Goal: Task Accomplishment & Management: Manage account settings

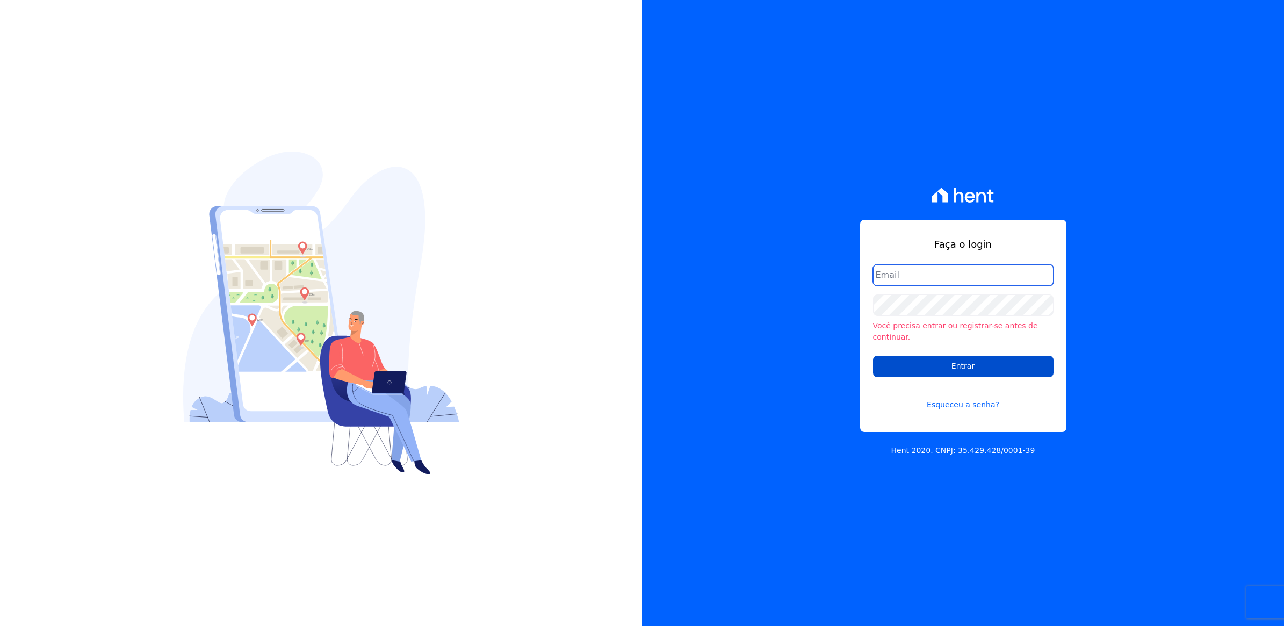
type input "juliana.batista@e-arke.com"
click at [982, 364] on input "Entrar" at bounding box center [963, 366] width 181 height 21
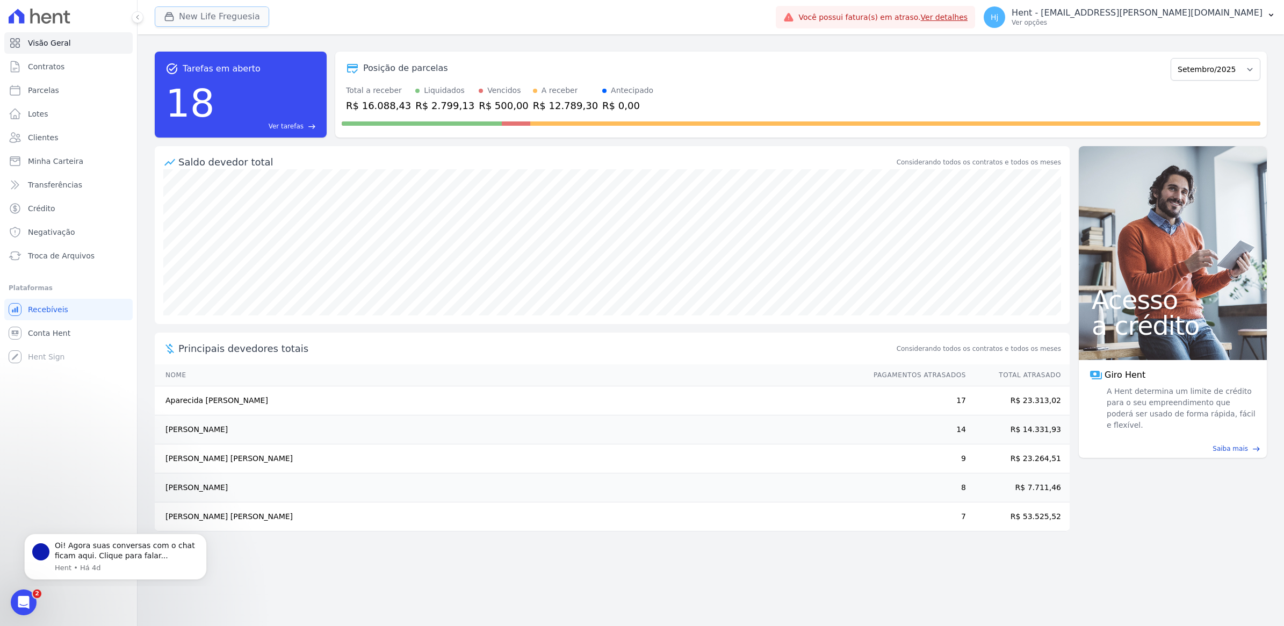
click at [197, 16] on button "New Life Freguesia" at bounding box center [212, 16] width 114 height 20
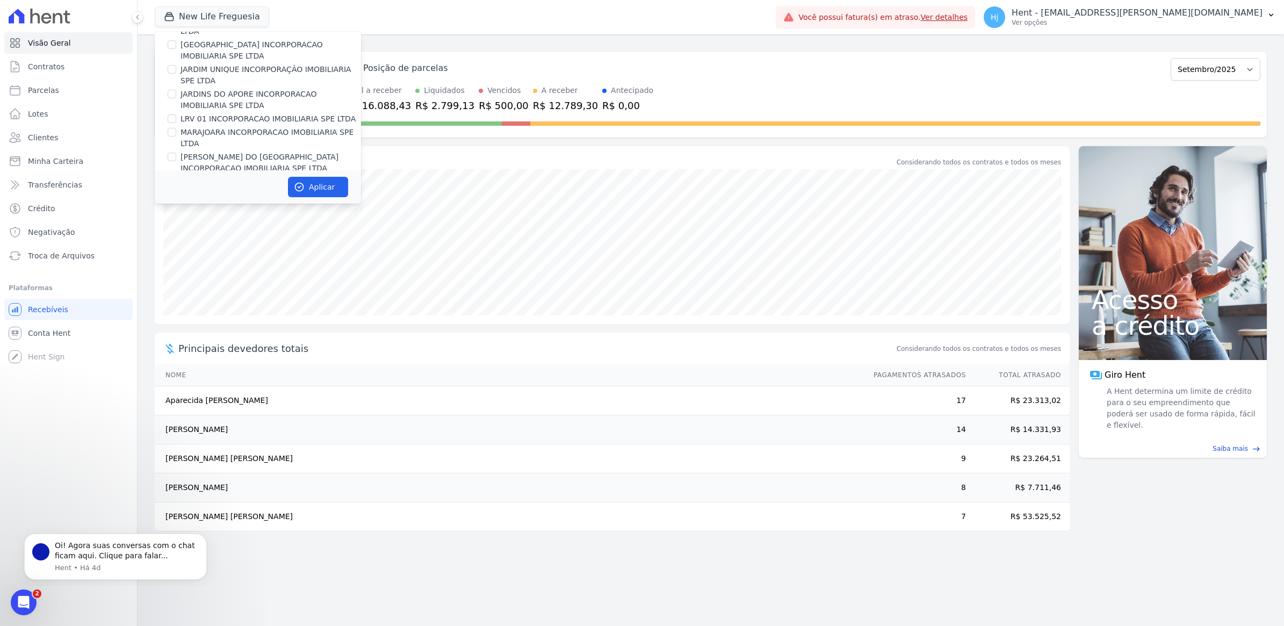
scroll to position [4324, 0]
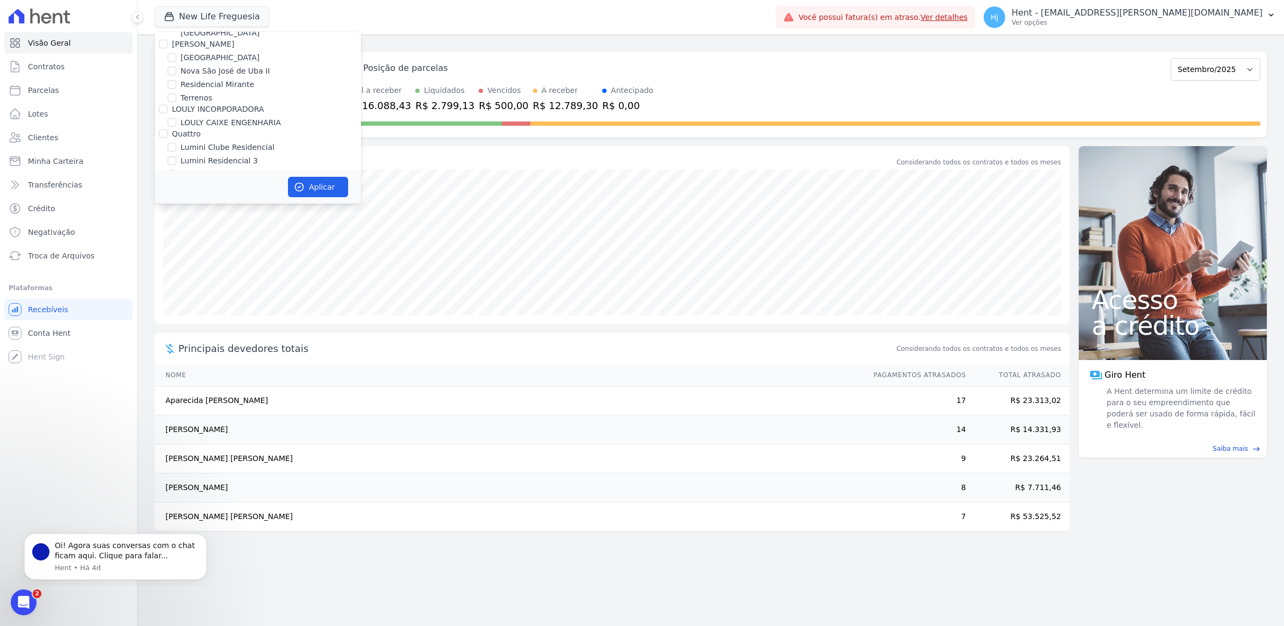
click at [174, 246] on input "Mugango - Viva Iguaçu" at bounding box center [172, 250] width 9 height 9
checkbox input "true"
click at [313, 188] on button "Aplicar" at bounding box center [318, 187] width 60 height 20
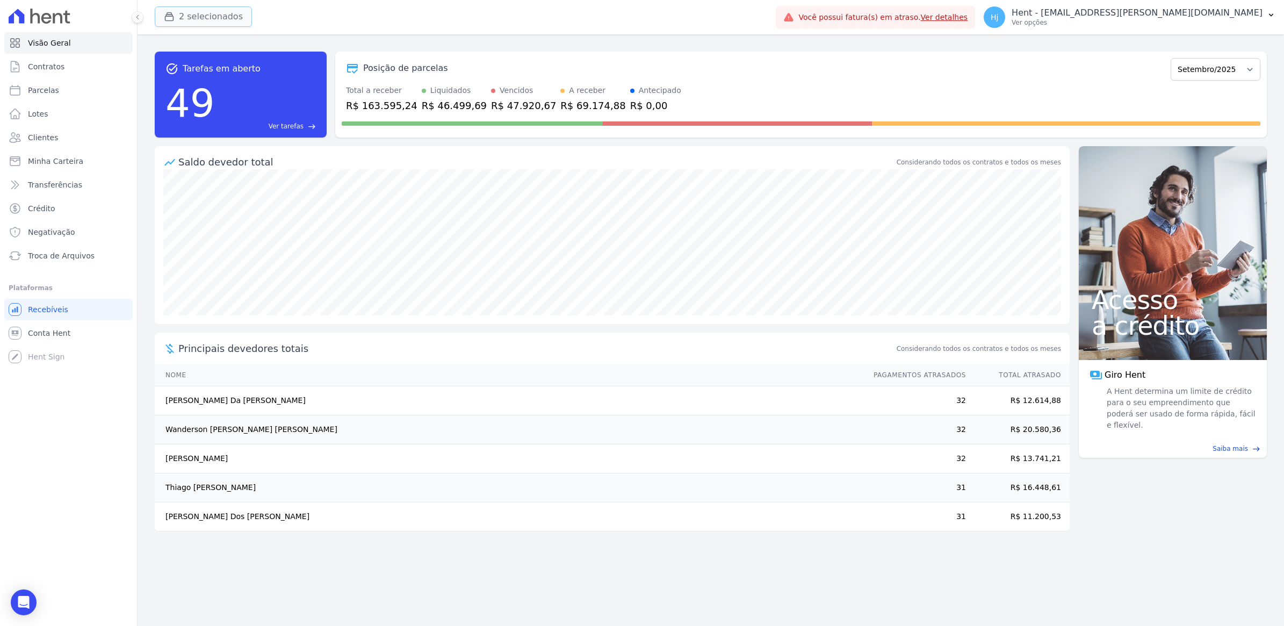
click at [204, 16] on button "2 selecionados" at bounding box center [203, 16] width 97 height 20
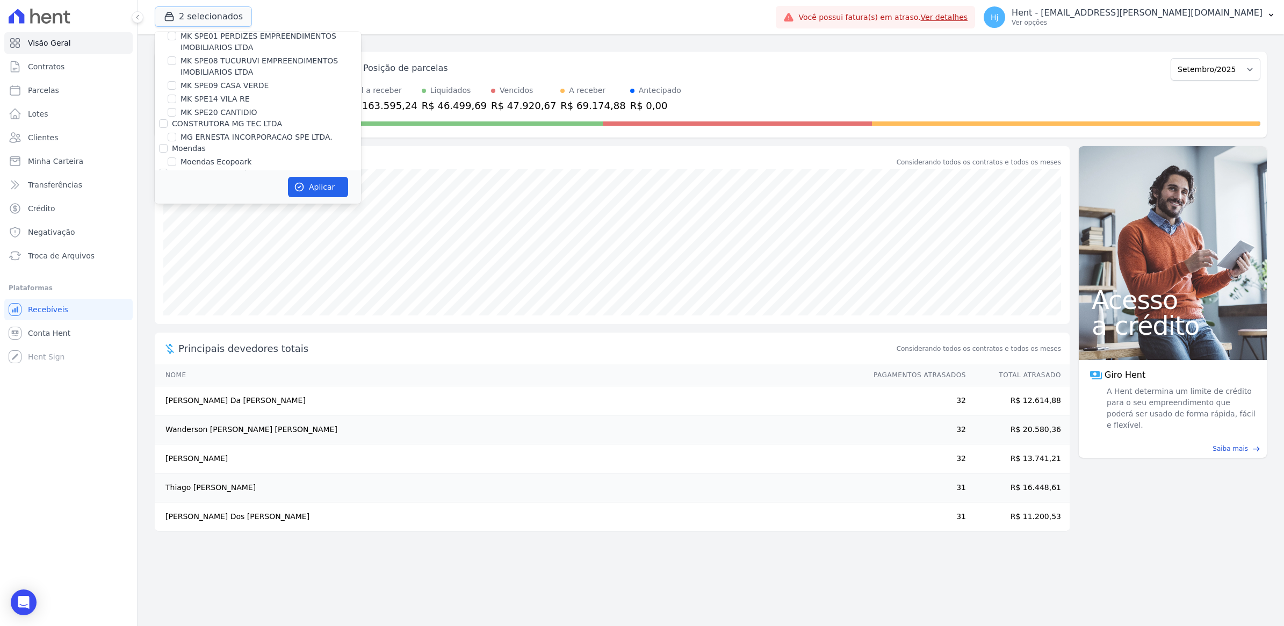
scroll to position [4837, 0]
click at [172, 227] on input "New Life Freguesia" at bounding box center [172, 231] width 9 height 9
checkbox input "false"
click at [301, 184] on icon "button" at bounding box center [299, 187] width 11 height 11
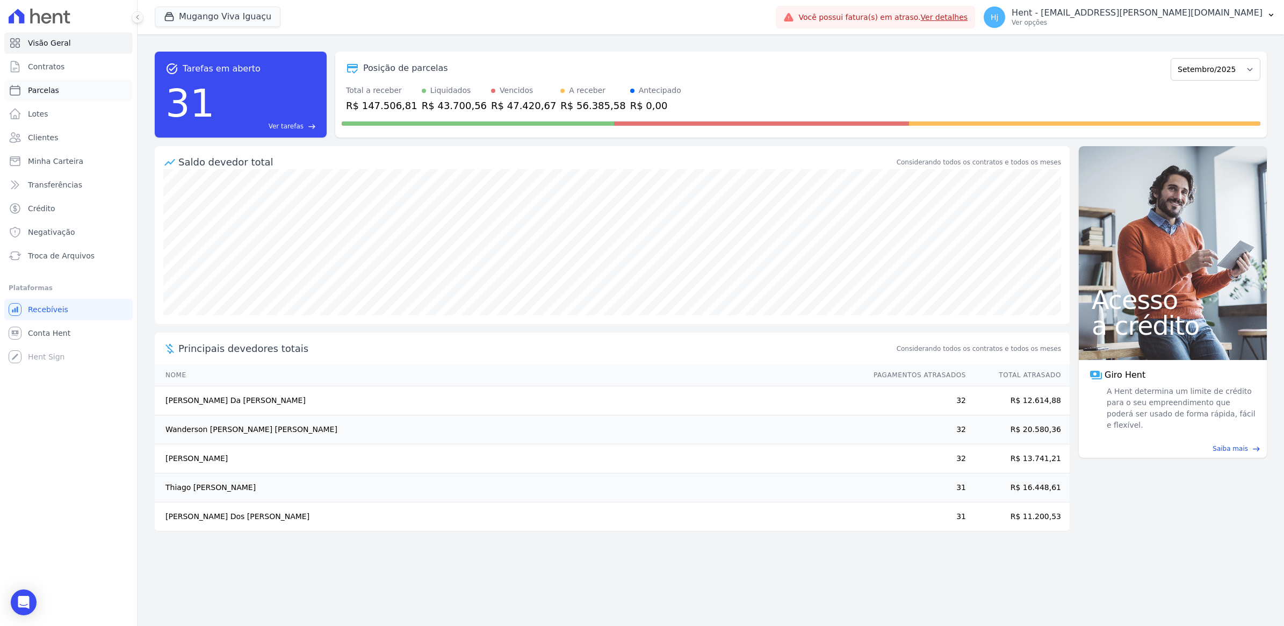
click at [40, 84] on link "Parcelas" at bounding box center [68, 90] width 128 height 21
select select
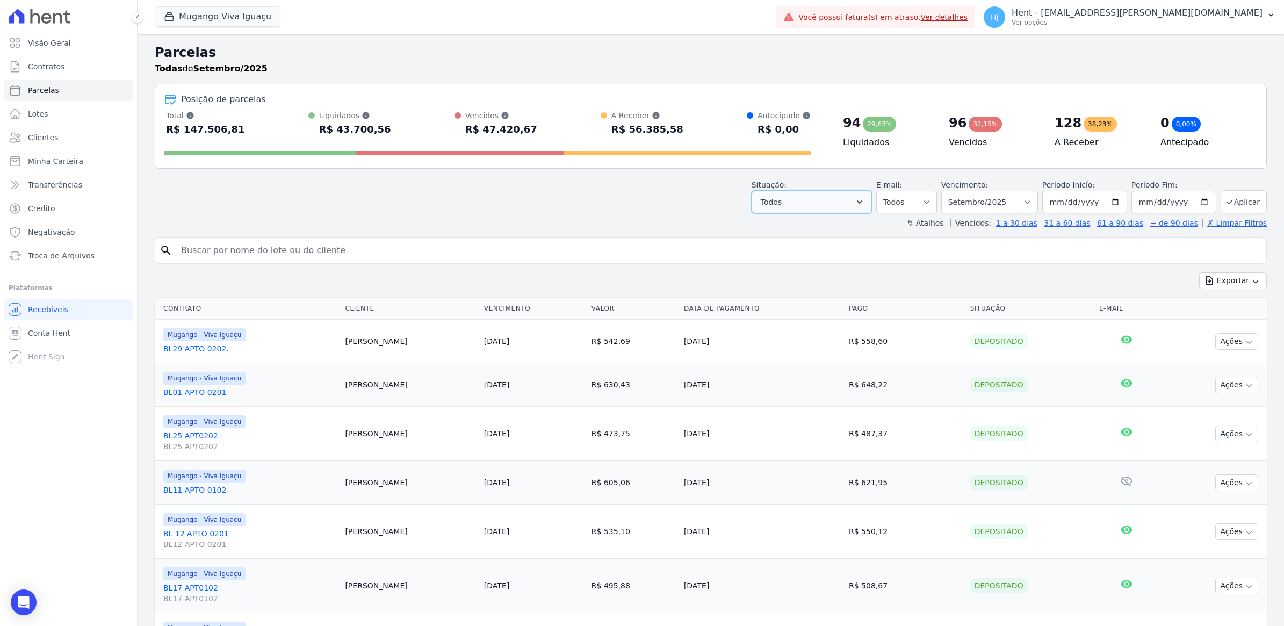
click at [861, 202] on icon "button" at bounding box center [859, 202] width 11 height 11
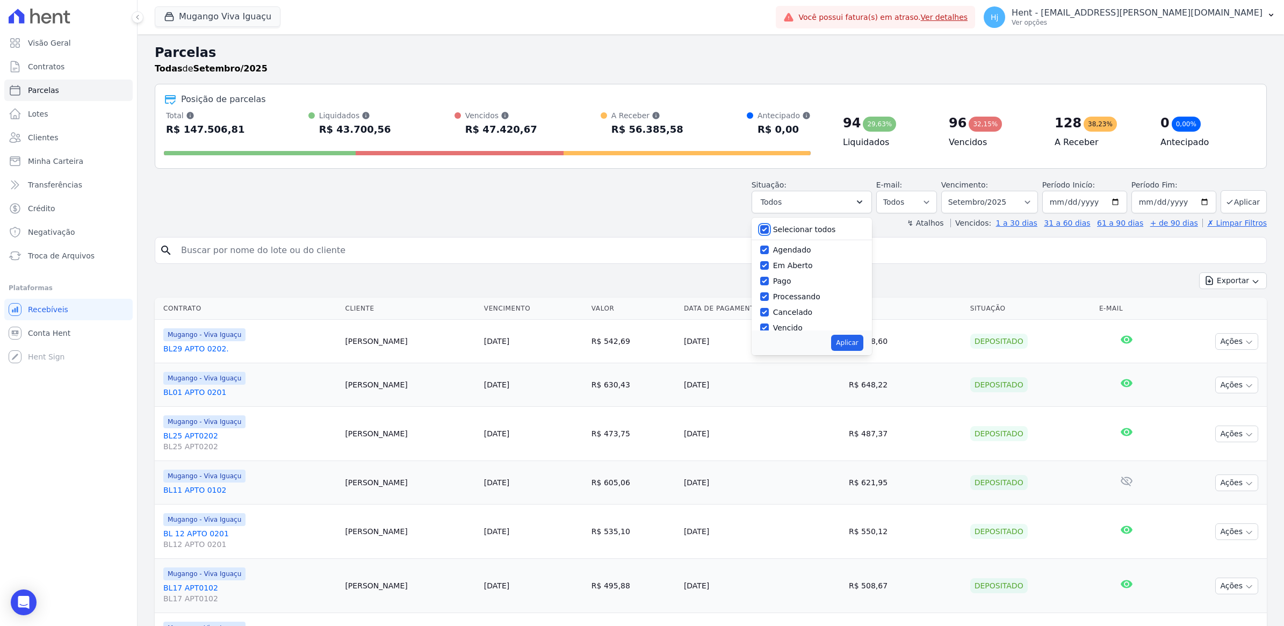
click at [769, 232] on input "Selecionar todos" at bounding box center [764, 229] width 9 height 9
checkbox input "false"
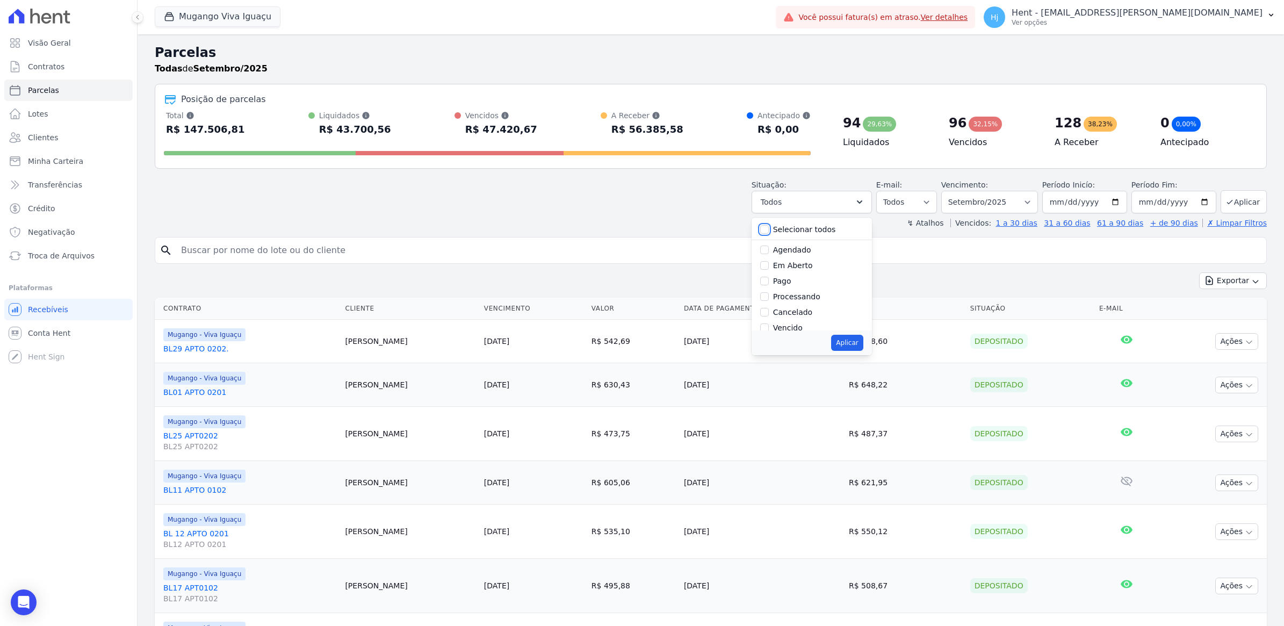
checkbox input "false"
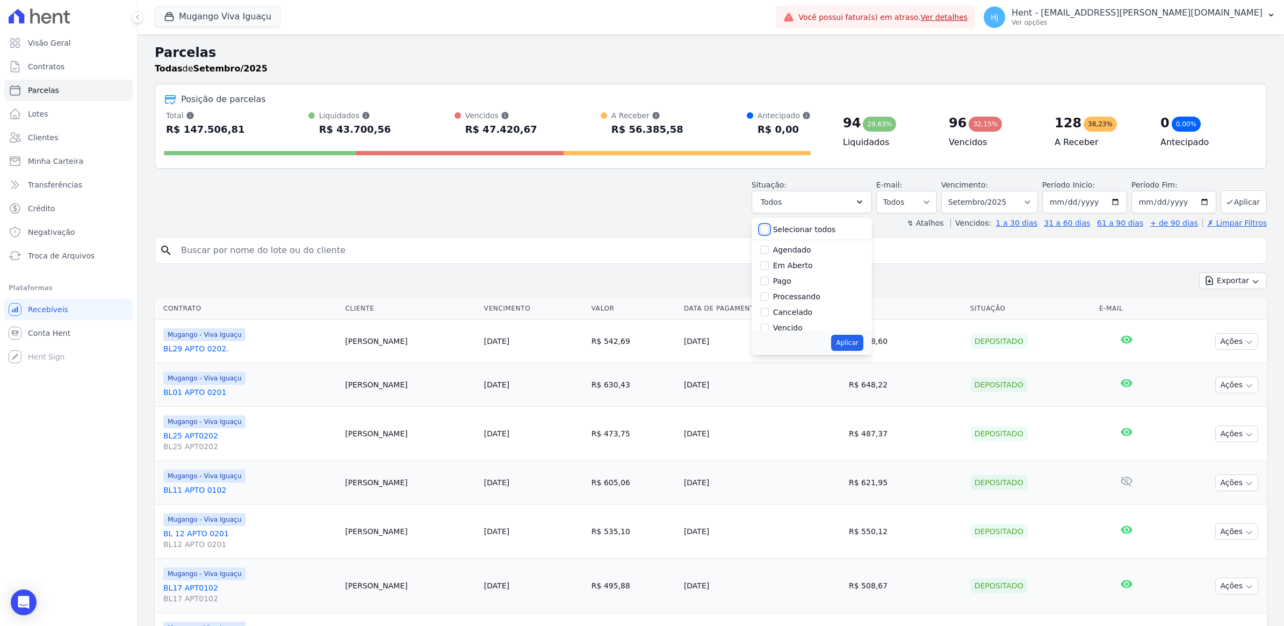
checkbox input "false"
click at [769, 262] on input "Vencido" at bounding box center [764, 260] width 9 height 9
checkbox input "true"
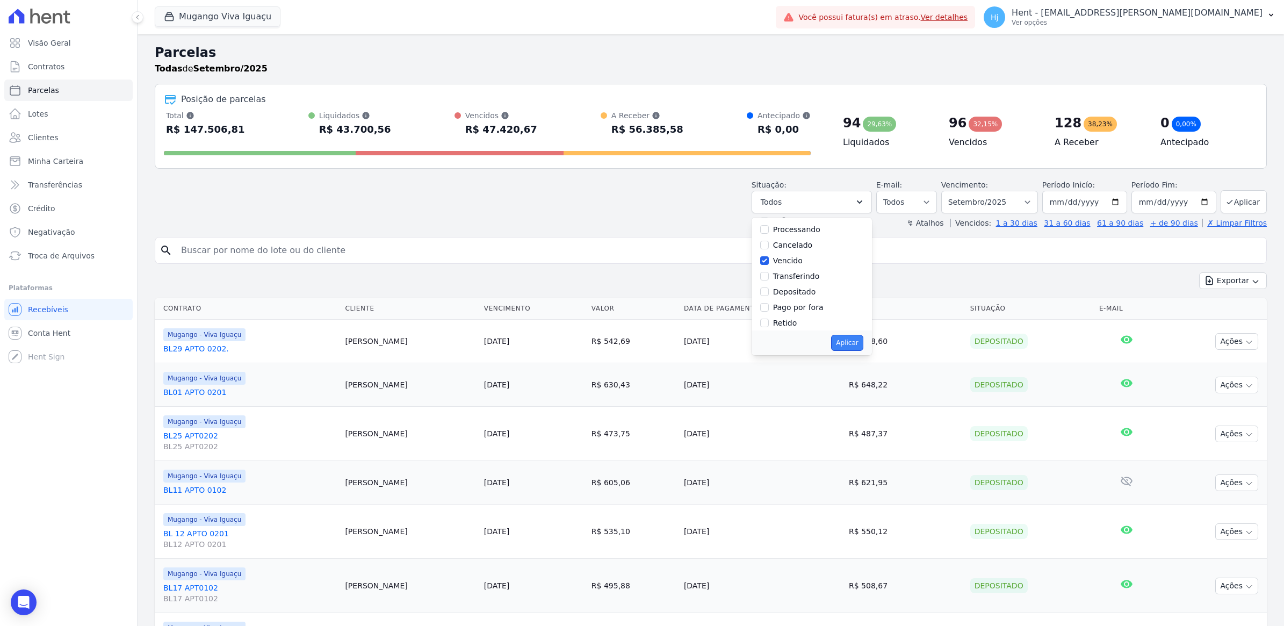
click at [858, 344] on button "Aplicar" at bounding box center [847, 343] width 32 height 16
select select "overdue"
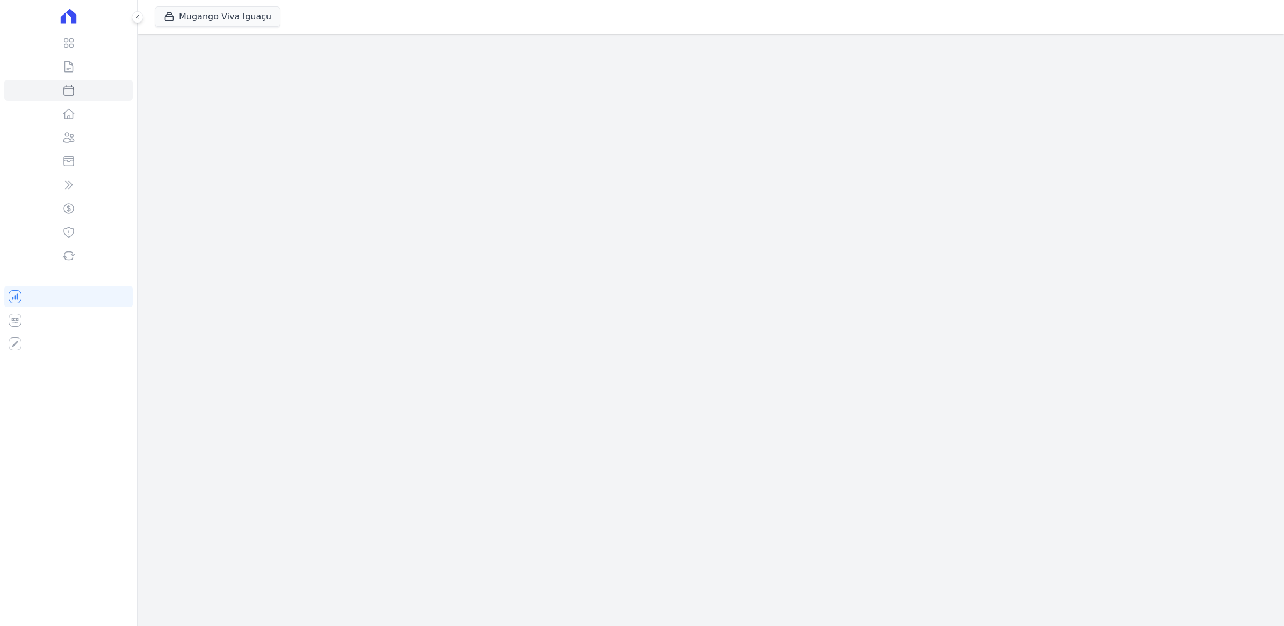
select select
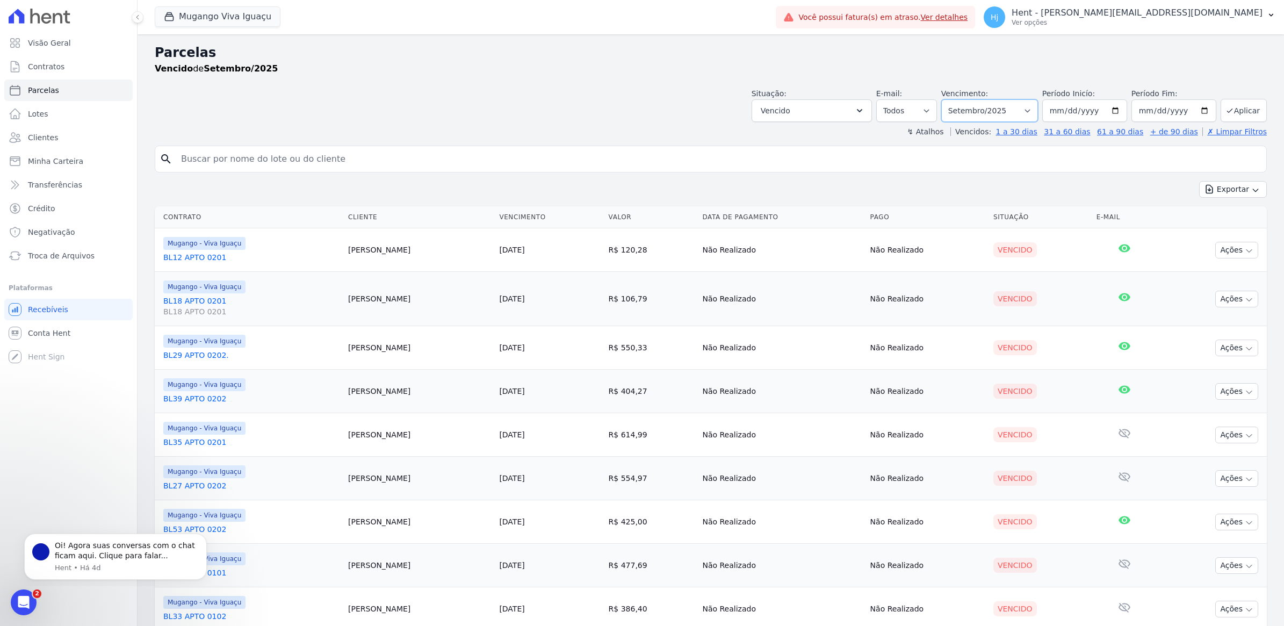
click at [1025, 109] on select "Filtrar por período ──────── Todos os meses Março/2023 Abril/2023 Maio/2023 Jun…" at bounding box center [990, 110] width 97 height 23
select select "all"
click at [945, 99] on select "Filtrar por período ──────── Todos os meses Março/2023 Abril/2023 Maio/2023 Jun…" at bounding box center [990, 110] width 97 height 23
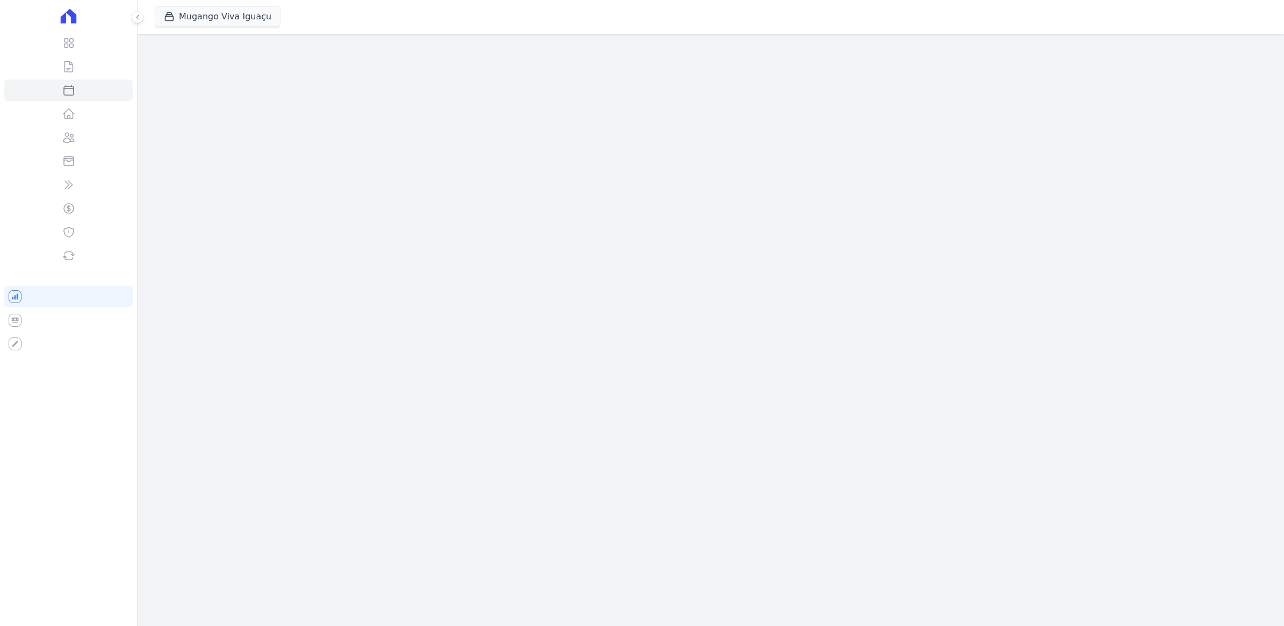
select select
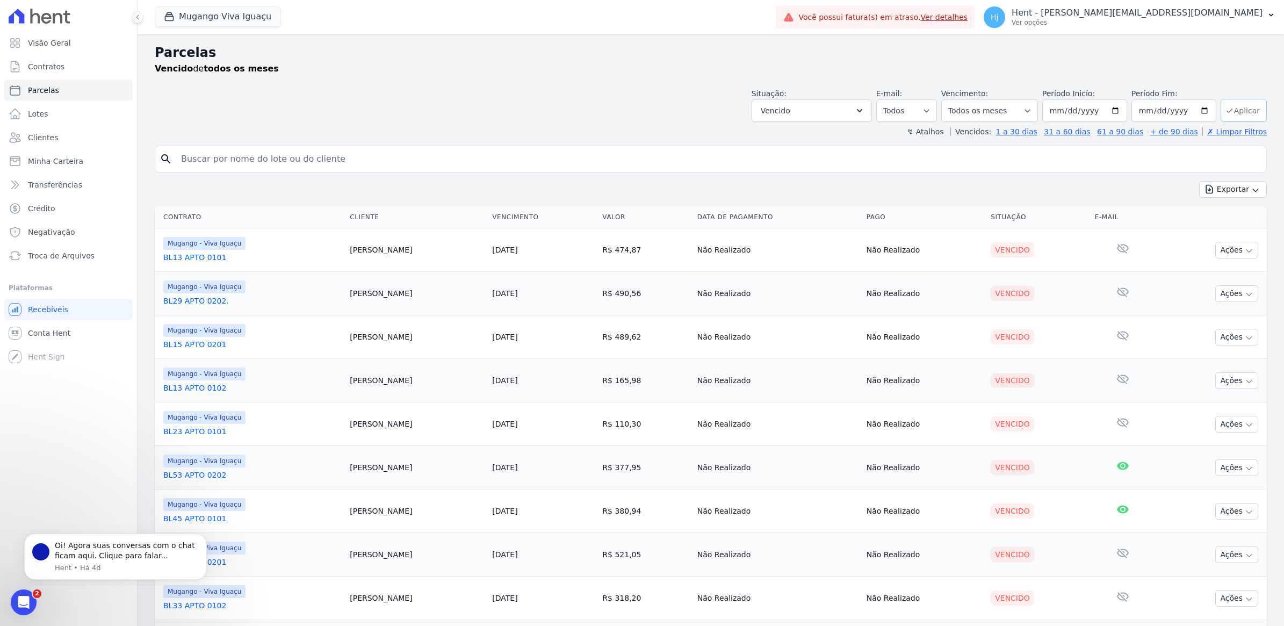
click at [1231, 106] on button "Aplicar" at bounding box center [1244, 110] width 46 height 23
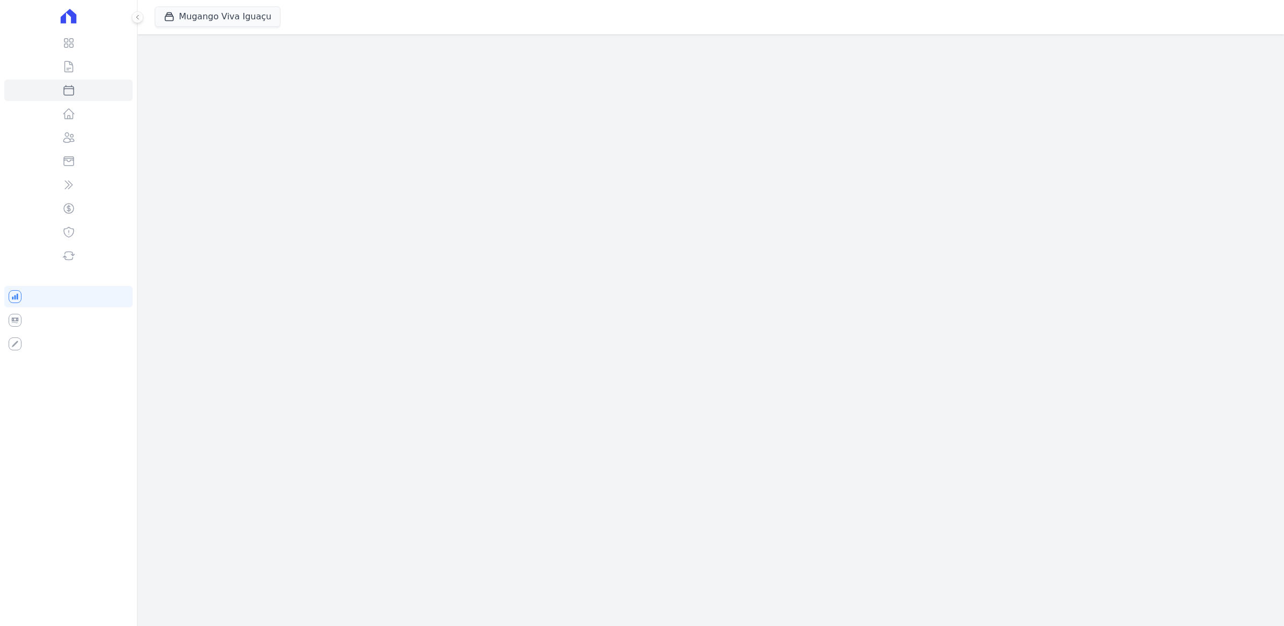
select select
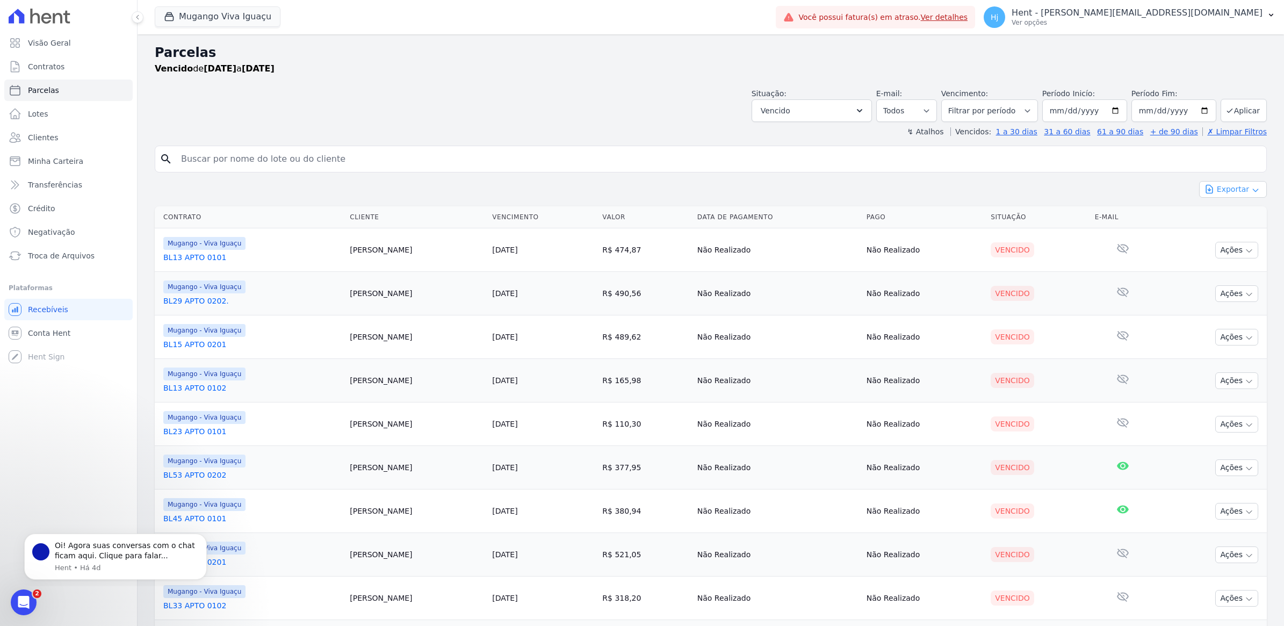
click at [1222, 189] on button "Exportar" at bounding box center [1234, 189] width 68 height 17
click at [1212, 234] on span "Exportar CSV" at bounding box center [1232, 233] width 57 height 11
click at [265, 149] on input "search" at bounding box center [719, 158] width 1088 height 21
type input "THIAGO [PERSON_NAME]"
select select
